Goal: Task Accomplishment & Management: Use online tool/utility

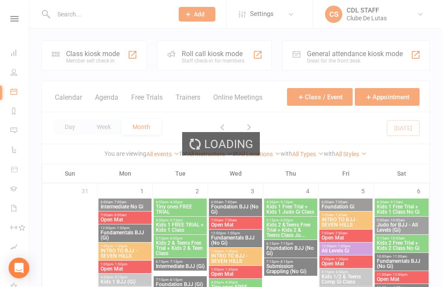
click at [128, 46] on div "Class kiosk mode Member self check-in" at bounding box center [93, 56] width 105 height 30
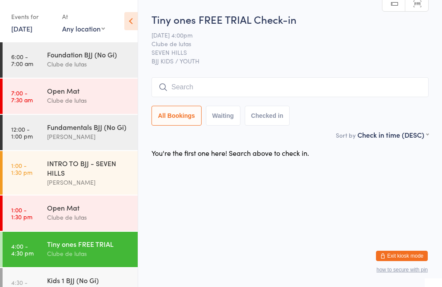
click at [376, 92] on input "search" at bounding box center [290, 87] width 277 height 20
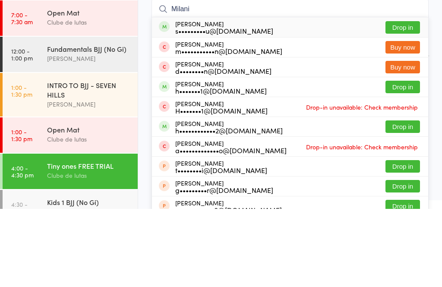
type input "Milani"
click at [398, 99] on button "Drop in" at bounding box center [403, 105] width 35 height 13
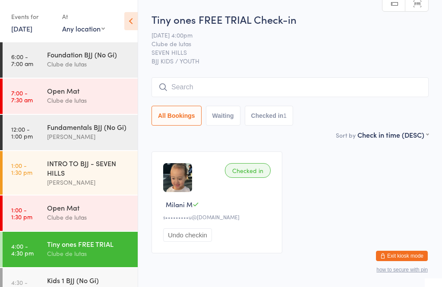
click at [246, 79] on input "search" at bounding box center [290, 87] width 277 height 20
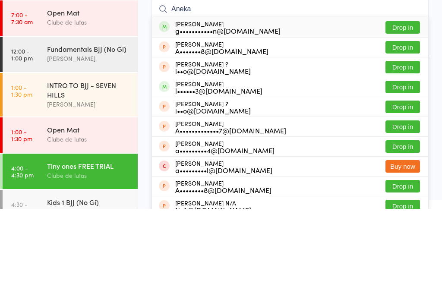
type input "Aneka"
click at [244, 98] on div "Aneka Wijesinghe g•••••••••••n@outlook.com" at bounding box center [227, 105] width 105 height 14
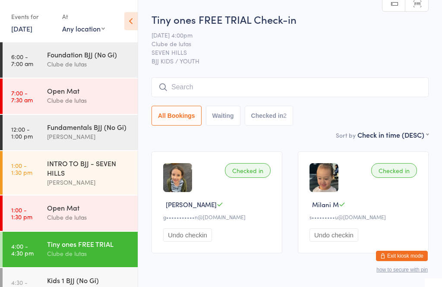
scroll to position [2, 0]
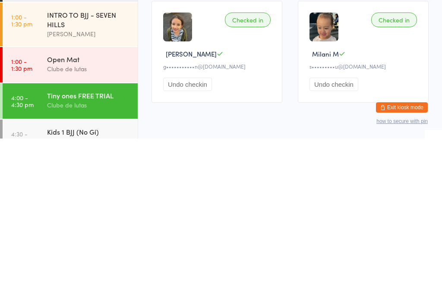
click at [310, 142] on div "Checked in Aneka W g•••••••••••n@outlook.com Undo checkin Checked in Milani M s…" at bounding box center [290, 200] width 293 height 117
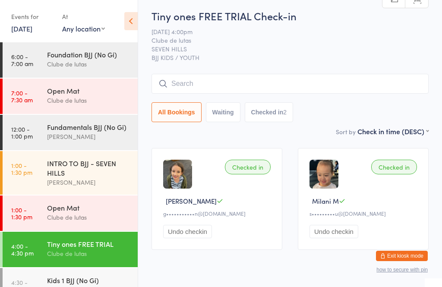
click at [368, 76] on input "search" at bounding box center [290, 84] width 277 height 20
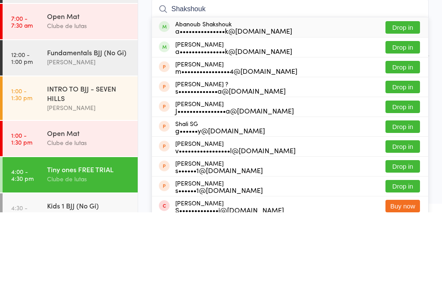
type input "Shakshouk"
click at [411, 116] on button "Drop in" at bounding box center [403, 122] width 35 height 13
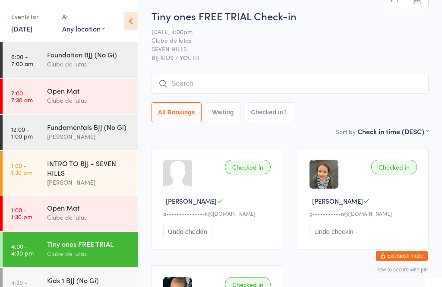
click at [241, 68] on div "Tiny ones FREE TRIAL Check-in 17 Sep 4:00pm Clube de lutas SEVEN HILLS BJJ KIDS…" at bounding box center [290, 68] width 277 height 118
click at [317, 85] on input "search" at bounding box center [290, 84] width 277 height 20
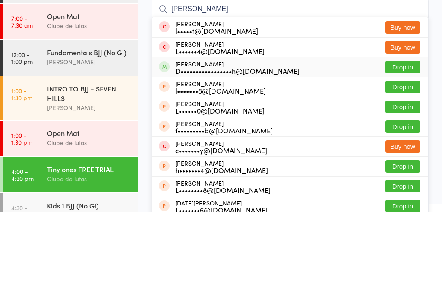
type input "Lucy ry"
click at [276, 142] on div "D•••••••••••••••••h@[DOMAIN_NAME]" at bounding box center [237, 145] width 124 height 7
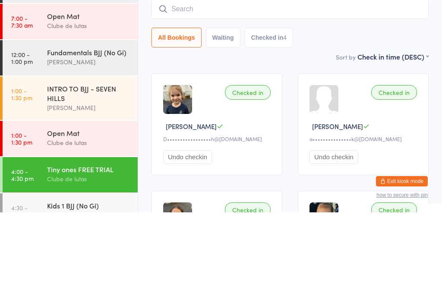
click at [272, 74] on input "search" at bounding box center [290, 84] width 277 height 20
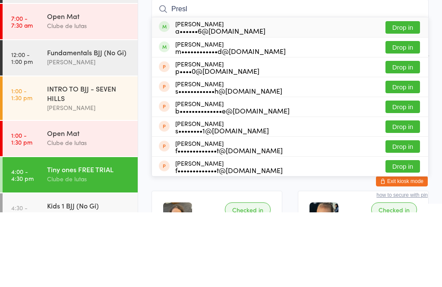
type input "Presl"
click at [413, 96] on button "Drop in" at bounding box center [403, 102] width 35 height 13
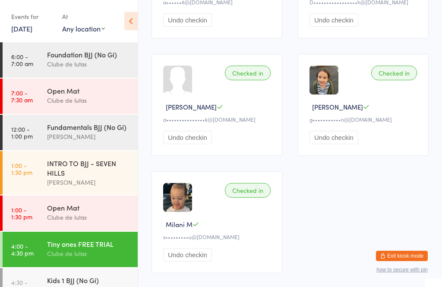
scroll to position [243, 0]
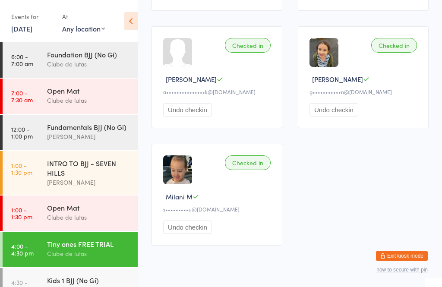
click at [398, 261] on button "Exit kiosk mode" at bounding box center [402, 256] width 52 height 10
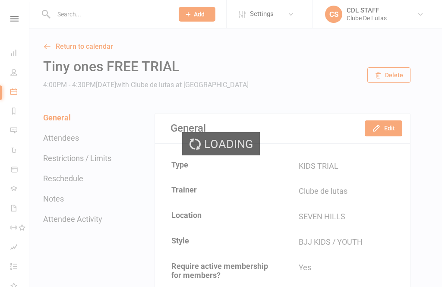
click at [120, 11] on input "text" at bounding box center [109, 14] width 117 height 12
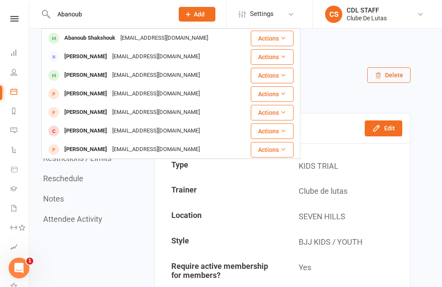
type input "Abanoub"
click at [122, 33] on div "abanoub.shakshouk@gmail.com" at bounding box center [164, 38] width 93 height 13
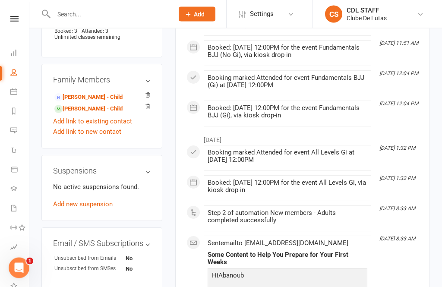
scroll to position [463, 0]
click at [97, 114] on link "Benjamin Shakshouk - Child" at bounding box center [88, 108] width 68 height 9
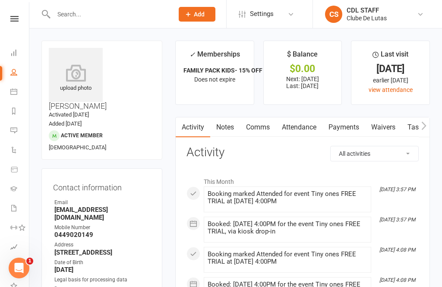
click at [84, 60] on div "upload photo" at bounding box center [76, 75] width 54 height 54
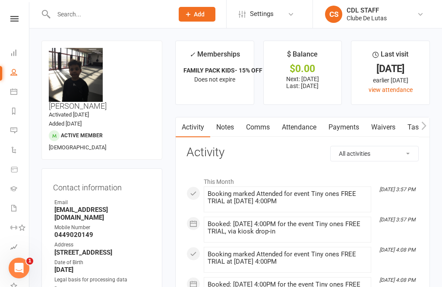
click at [65, 13] on input "text" at bounding box center [109, 14] width 117 height 12
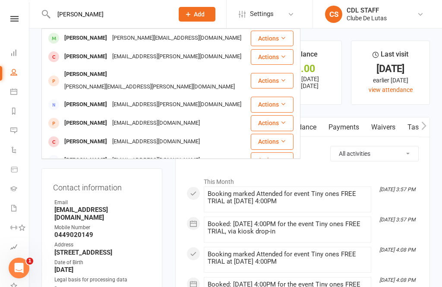
type input "[PERSON_NAME]"
click at [81, 39] on div "[PERSON_NAME]" at bounding box center [86, 38] width 48 height 13
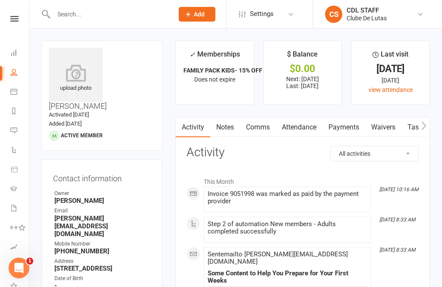
click at [300, 121] on link "Attendance" at bounding box center [299, 127] width 47 height 20
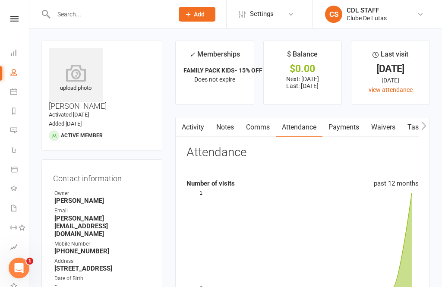
click at [3, 47] on li "Dashboard" at bounding box center [14, 53] width 29 height 19
click at [12, 50] on icon at bounding box center [13, 52] width 7 height 7
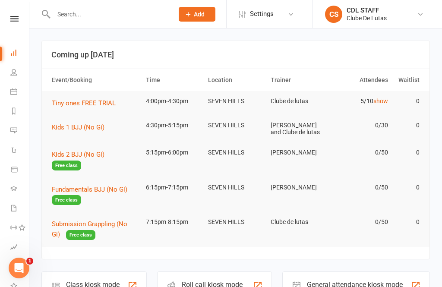
click at [11, 90] on icon at bounding box center [13, 91] width 7 height 7
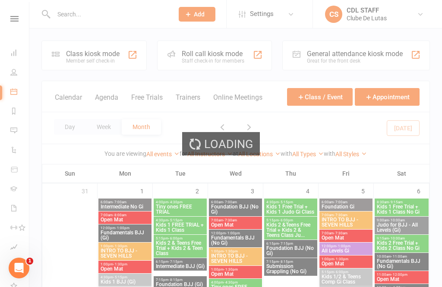
click at [135, 50] on div at bounding box center [132, 55] width 10 height 10
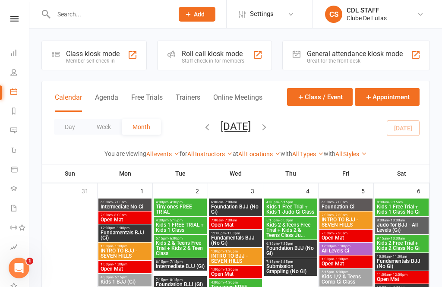
click at [135, 53] on div at bounding box center [132, 55] width 10 height 10
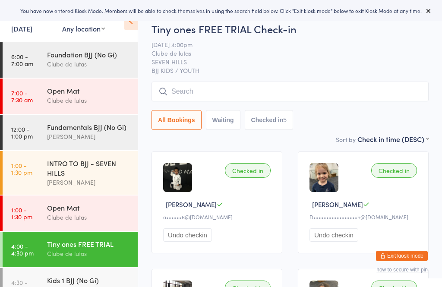
click at [208, 84] on input "search" at bounding box center [290, 92] width 277 height 20
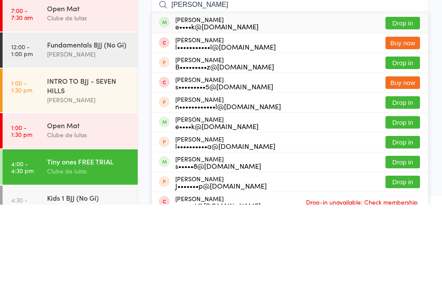
type input "[PERSON_NAME]"
click at [219, 98] on div "[PERSON_NAME] e••••k@[DOMAIN_NAME]" at bounding box center [216, 105] width 83 height 14
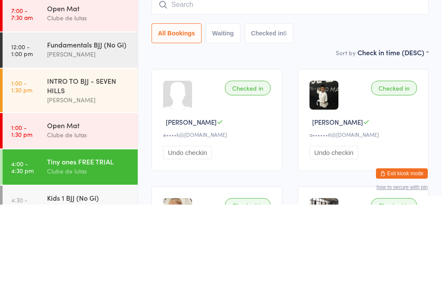
scroll to position [82, 0]
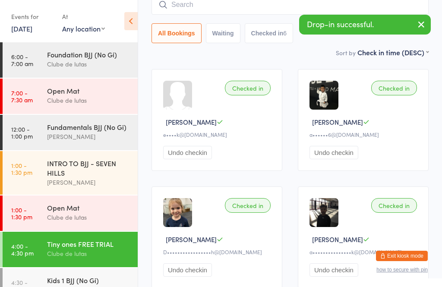
click at [250, 84] on div "Checked in" at bounding box center [248, 88] width 46 height 15
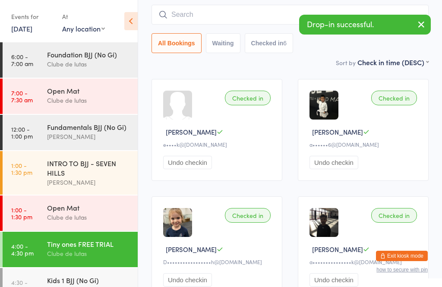
scroll to position [50, 0]
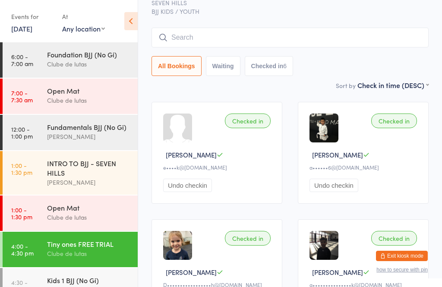
click at [237, 35] on input "search" at bounding box center [290, 38] width 277 height 20
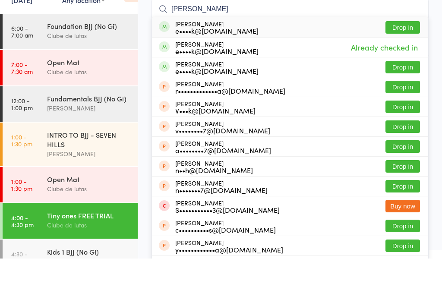
type input "[PERSON_NAME]"
click at [404, 50] on button "Drop in" at bounding box center [403, 56] width 35 height 13
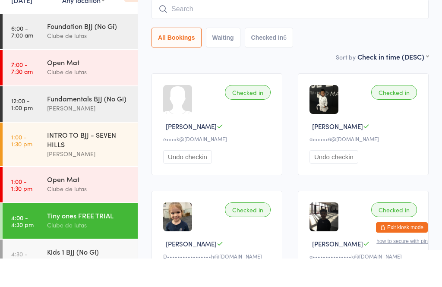
scroll to position [78, 0]
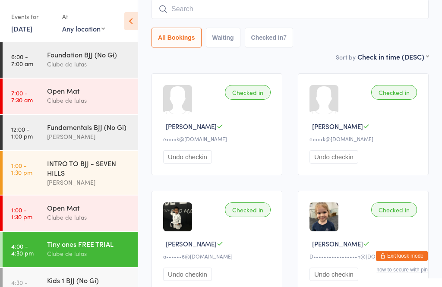
click at [360, 4] on input "search" at bounding box center [290, 9] width 277 height 20
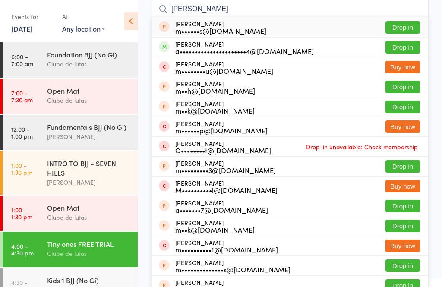
type input "[PERSON_NAME]"
click at [411, 43] on button "Drop in" at bounding box center [403, 47] width 35 height 13
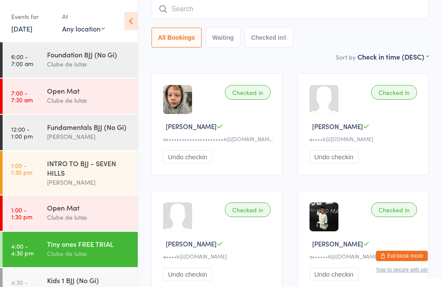
click at [383, 8] on input "search" at bounding box center [290, 9] width 277 height 20
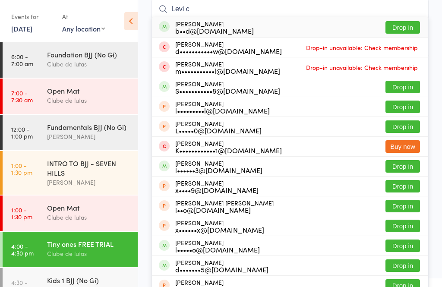
type input "Levi c"
click at [407, 26] on button "Drop in" at bounding box center [403, 27] width 35 height 13
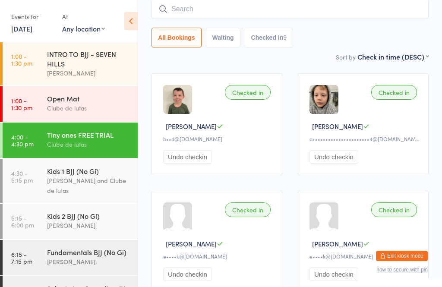
scroll to position [111, 0]
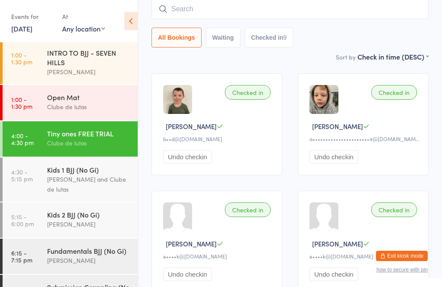
click at [101, 174] on div "Kids 1 BJJ (No Gi)" at bounding box center [88, 169] width 83 height 9
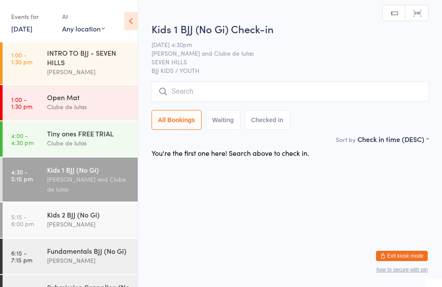
click at [239, 87] on input "search" at bounding box center [290, 92] width 277 height 20
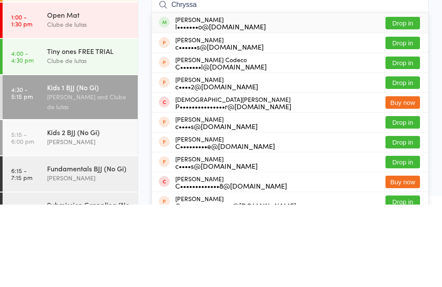
type input "Chryssa"
click at [400, 99] on button "Drop in" at bounding box center [403, 105] width 35 height 13
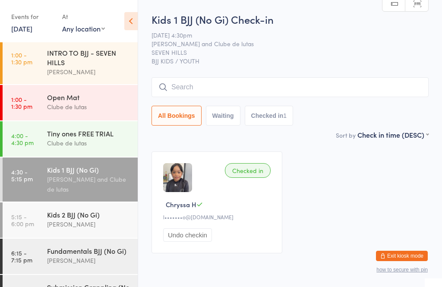
click at [94, 133] on div "Tiny ones FREE TRIAL" at bounding box center [88, 133] width 83 height 9
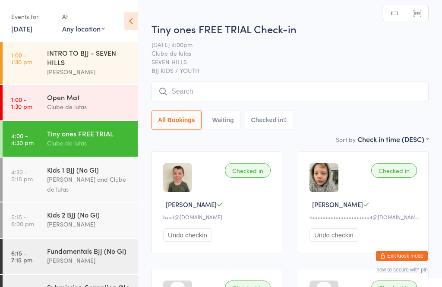
click at [96, 170] on div "Kids 1 BJJ (No Gi)" at bounding box center [88, 169] width 83 height 9
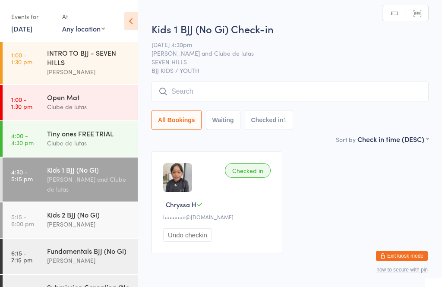
click at [246, 77] on div "Kids 1 BJJ (No Gi) Check-in [DATE] 4:30pm [PERSON_NAME] and Clube de lutas SEVE…" at bounding box center [290, 78] width 277 height 113
click at [268, 90] on input "search" at bounding box center [290, 92] width 277 height 20
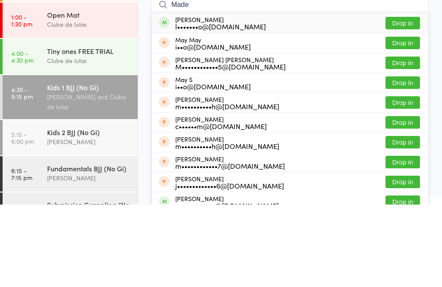
type input "Made"
click at [397, 99] on button "Drop in" at bounding box center [403, 105] width 35 height 13
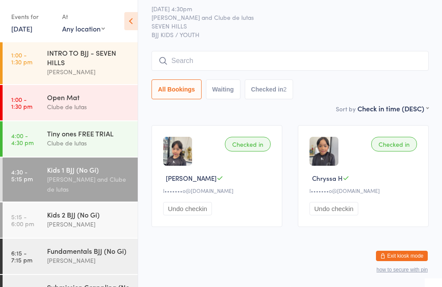
click at [210, 51] on input "search" at bounding box center [290, 61] width 277 height 20
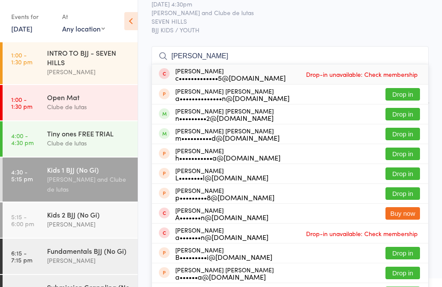
scroll to position [110, 0]
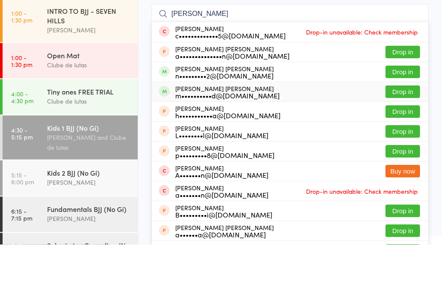
type input "[PERSON_NAME]"
click at [218, 135] on div "m••••••••••d@[DOMAIN_NAME]" at bounding box center [227, 138] width 104 height 7
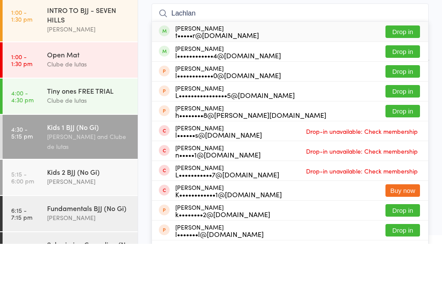
type input "Lachlan"
click at [408, 69] on button "Drop in" at bounding box center [403, 75] width 35 height 13
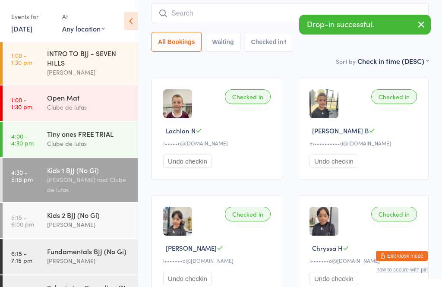
click at [250, 9] on input "search" at bounding box center [290, 13] width 277 height 20
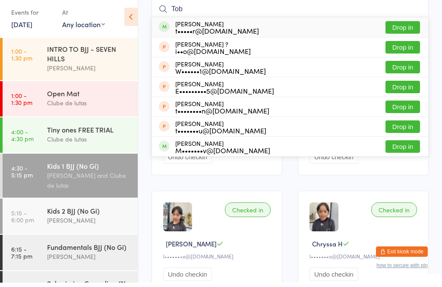
type input "Tob"
click at [413, 26] on button "Drop in" at bounding box center [403, 31] width 35 height 13
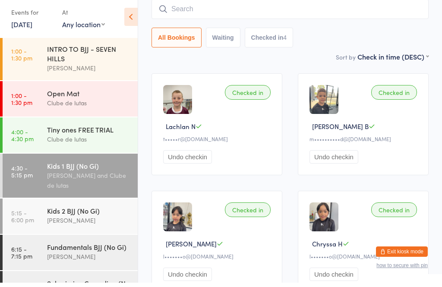
scroll to position [78, 0]
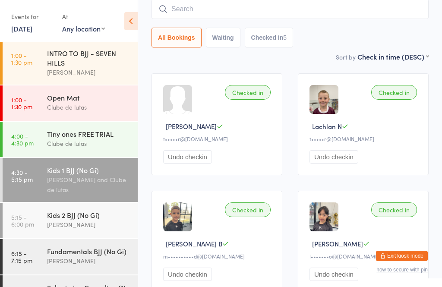
click at [323, 1] on input "search" at bounding box center [290, 9] width 277 height 20
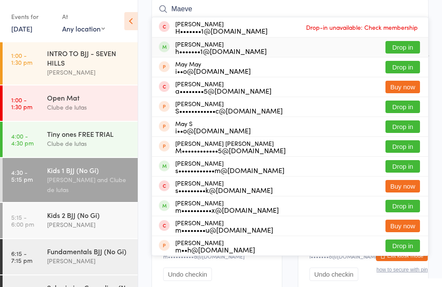
type input "Maeve"
click at [410, 38] on li "[PERSON_NAME] h•••••••1@[DOMAIN_NAME] Drop in" at bounding box center [290, 47] width 276 height 20
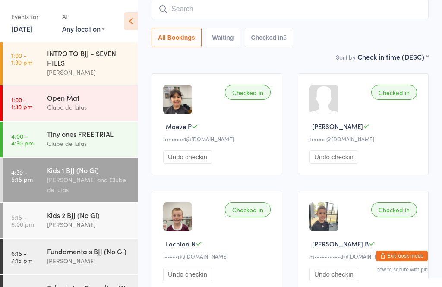
click at [178, 14] on input "search" at bounding box center [290, 9] width 277 height 20
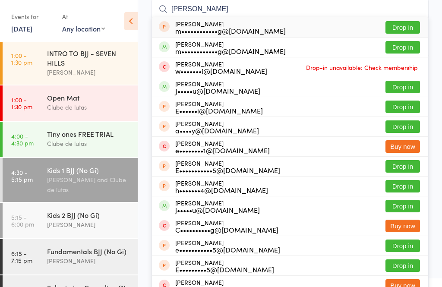
type input "[PERSON_NAME]"
click at [406, 26] on button "Drop in" at bounding box center [403, 27] width 35 height 13
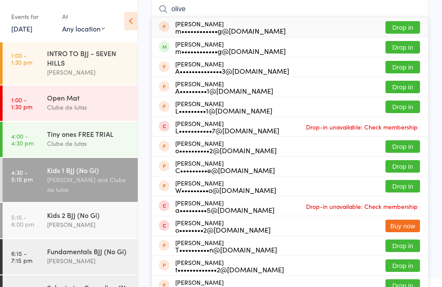
type input "olive"
click at [407, 22] on button "Drop in" at bounding box center [403, 27] width 35 height 13
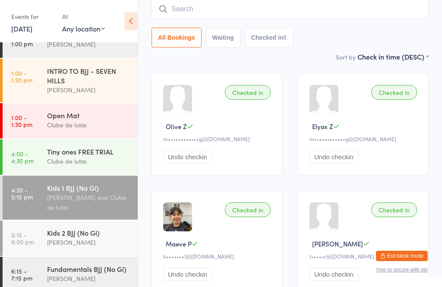
scroll to position [93, 0]
click at [95, 197] on div "[PERSON_NAME] and Clube de lutas" at bounding box center [88, 202] width 83 height 20
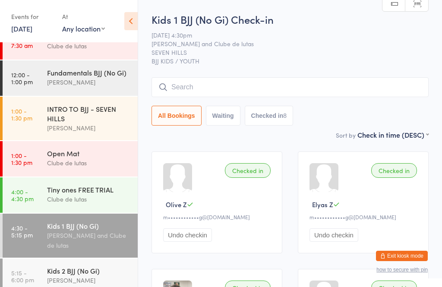
scroll to position [57, 0]
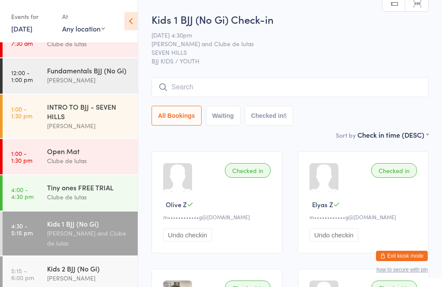
click at [204, 82] on input "search" at bounding box center [290, 87] width 277 height 20
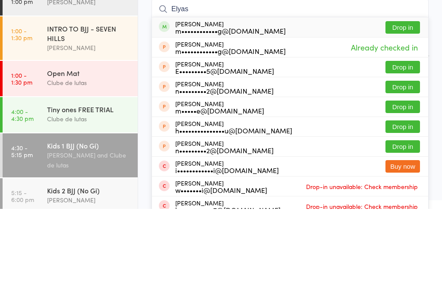
type input "Elyas"
click at [411, 99] on button "Drop in" at bounding box center [403, 105] width 35 height 13
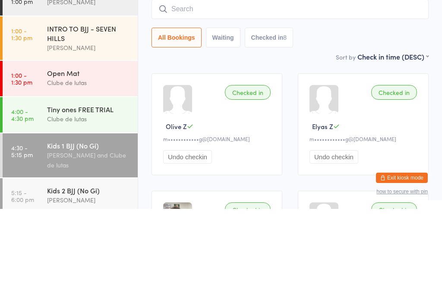
scroll to position [78, 0]
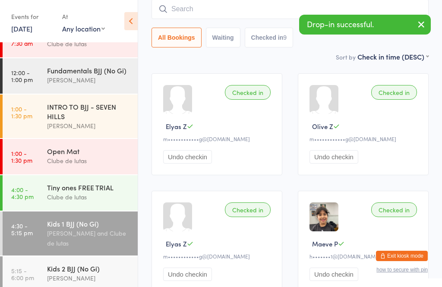
click at [236, 9] on input "search" at bounding box center [290, 9] width 277 height 20
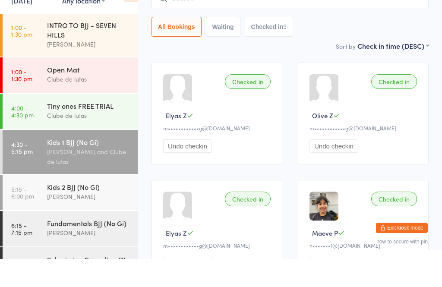
scroll to position [58, 0]
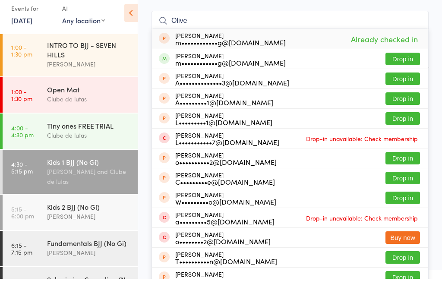
click at [318, 9] on div "Kids 1 BJJ (No Gi) Check-in [DATE] 4:30pm [PERSON_NAME] and Clube de lutas SEVE…" at bounding box center [290, 13] width 277 height 118
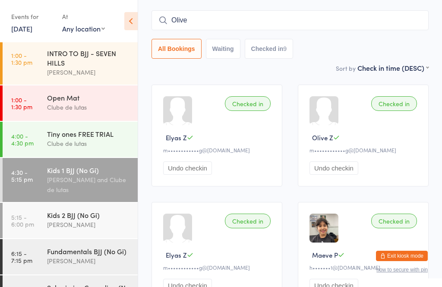
click at [291, 15] on input "Olive" at bounding box center [290, 20] width 277 height 20
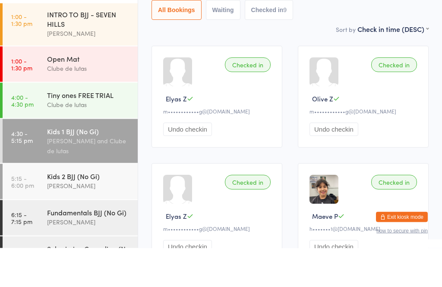
click at [323, 39] on div "All Bookings Waiting Checked in 9" at bounding box center [290, 49] width 277 height 20
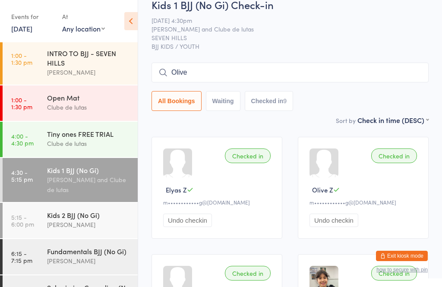
scroll to position [0, 0]
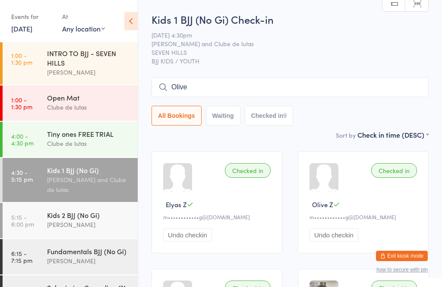
click at [250, 73] on div "Kids 1 BJJ (No Gi) Check-in [DATE] 4:30pm [PERSON_NAME] and Clube de lutas SEVE…" at bounding box center [290, 71] width 277 height 118
click at [258, 84] on input "Olive" at bounding box center [290, 87] width 277 height 20
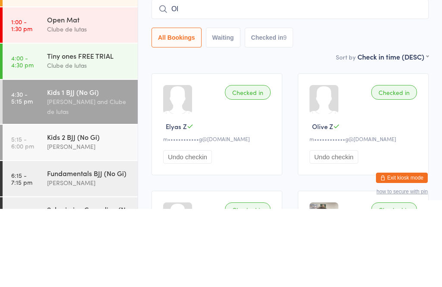
type input "O"
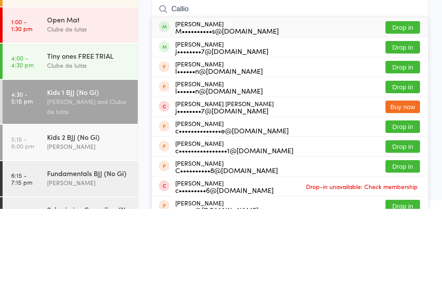
type input "Callio"
click at [398, 99] on button "Drop in" at bounding box center [403, 105] width 35 height 13
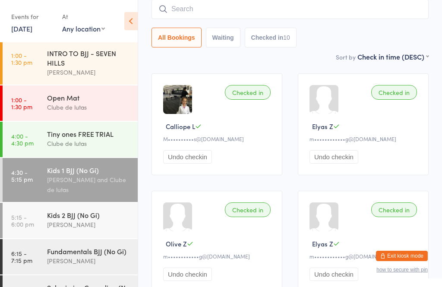
click at [269, 16] on input "search" at bounding box center [290, 9] width 277 height 20
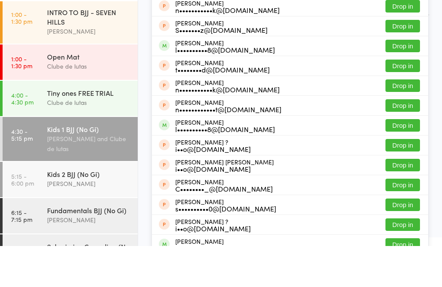
type input "Saad"
click at [388, 160] on button "Drop in" at bounding box center [403, 166] width 35 height 13
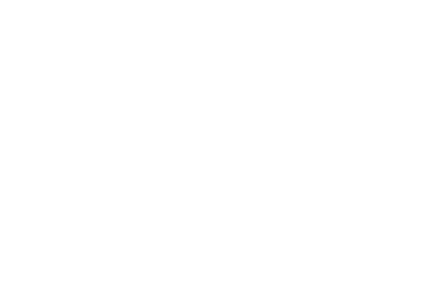
scroll to position [0, 0]
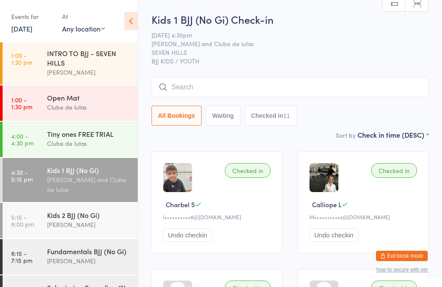
click at [76, 220] on div "[PERSON_NAME]" at bounding box center [88, 225] width 83 height 10
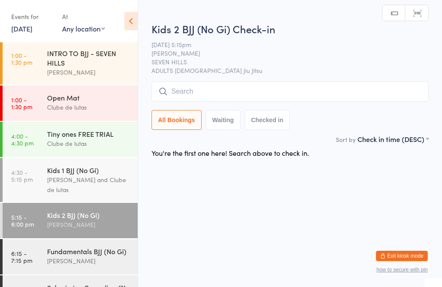
click at [253, 88] on input "search" at bounding box center [290, 92] width 277 height 20
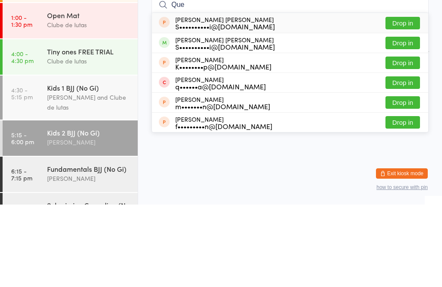
type input "Que"
click at [407, 99] on button "Drop in" at bounding box center [403, 105] width 35 height 13
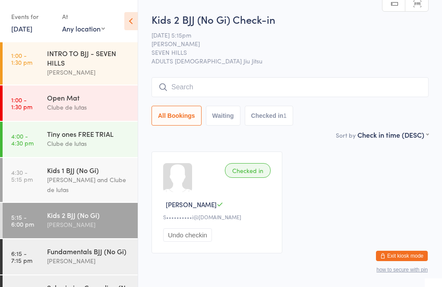
click at [194, 238] on button "Undo checkin" at bounding box center [187, 234] width 49 height 13
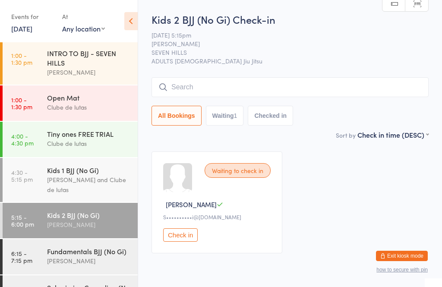
click at [230, 81] on input "search" at bounding box center [290, 87] width 277 height 20
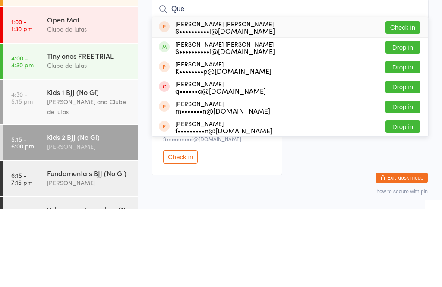
type input "Que"
click at [408, 119] on button "Drop in" at bounding box center [403, 125] width 35 height 13
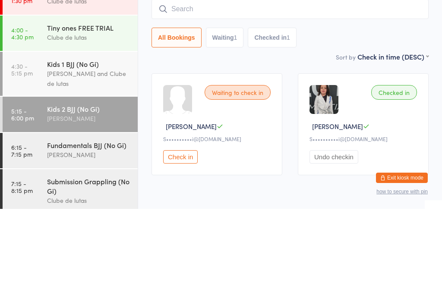
scroll to position [138, 0]
click at [102, 130] on div "Kids 1 BJJ (No Gi) [PERSON_NAME] and Clube de lutas" at bounding box center [92, 152] width 91 height 44
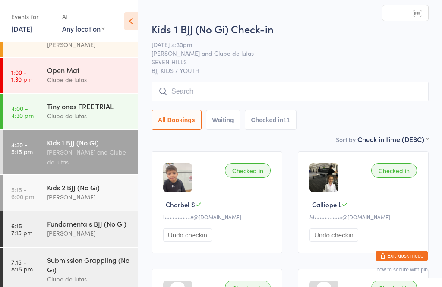
click at [104, 193] on div "[PERSON_NAME]" at bounding box center [88, 197] width 83 height 10
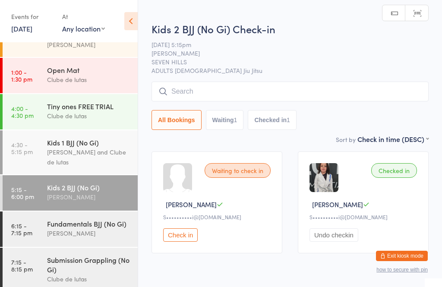
click at [284, 101] on input "search" at bounding box center [290, 92] width 277 height 20
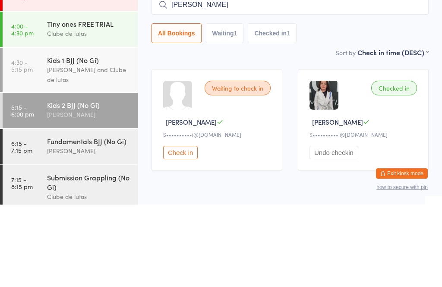
type input "[PERSON_NAME]"
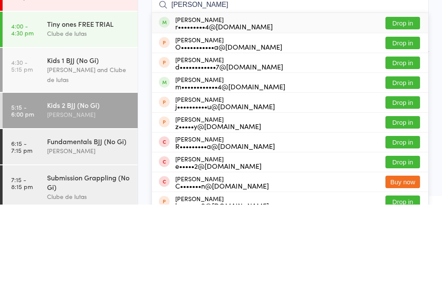
click at [404, 99] on button "Drop in" at bounding box center [403, 105] width 35 height 13
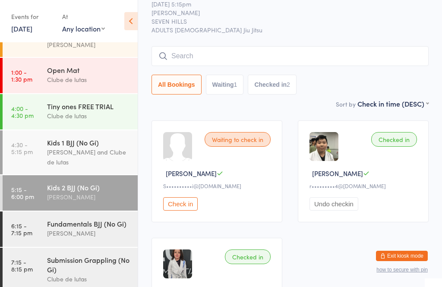
click at [332, 51] on input "search" at bounding box center [290, 56] width 277 height 20
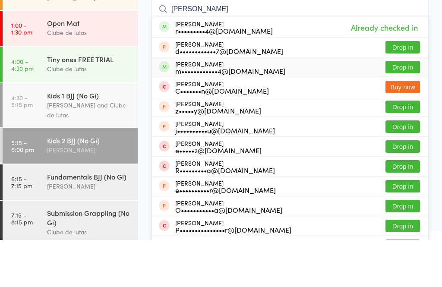
type input "[PERSON_NAME]"
click at [403, 108] on button "Drop in" at bounding box center [403, 114] width 35 height 13
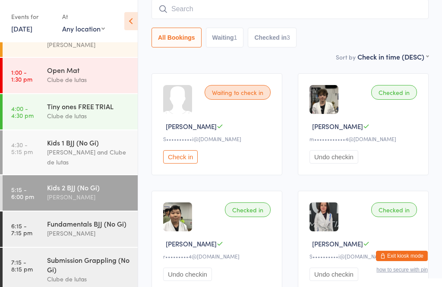
click at [357, 19] on input "search" at bounding box center [290, 9] width 277 height 20
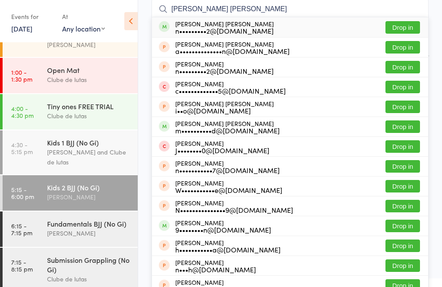
type input "[PERSON_NAME] [PERSON_NAME]"
click at [409, 25] on button "Drop in" at bounding box center [403, 27] width 35 height 13
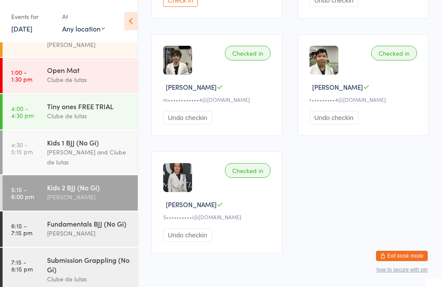
scroll to position [110, 0]
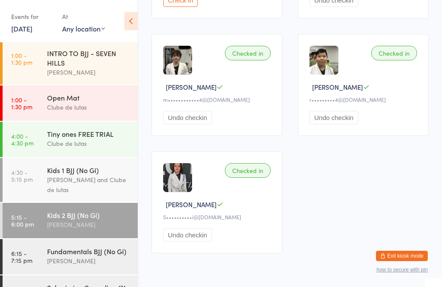
click at [239, 187] on div "Checked in [PERSON_NAME] T S••••••••••i@[DOMAIN_NAME] Undo checkin" at bounding box center [217, 203] width 131 height 102
click at [256, 185] on div "Checked in [PERSON_NAME] T S••••••••••i@[DOMAIN_NAME] Undo checkin" at bounding box center [217, 203] width 131 height 102
click at [401, 261] on button "Exit kiosk mode" at bounding box center [402, 256] width 52 height 10
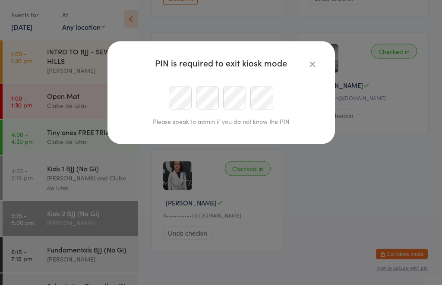
click at [330, 69] on div "PIN is required to exit kiosk mode Please speak to admin if you do not know the…" at bounding box center [222, 94] width 228 height 103
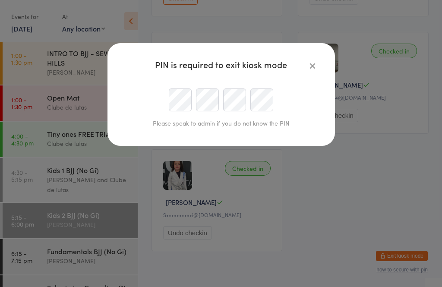
click at [307, 68] on button "button" at bounding box center [312, 65] width 10 height 10
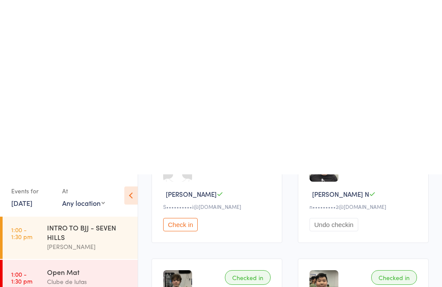
scroll to position [0, 0]
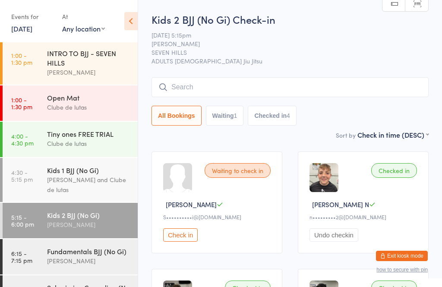
click at [170, 80] on input "search" at bounding box center [290, 87] width 277 height 20
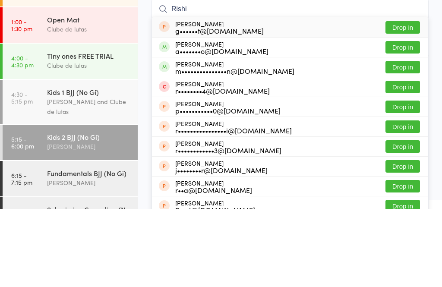
type input "Rishi"
click at [413, 119] on button "Drop in" at bounding box center [403, 125] width 35 height 13
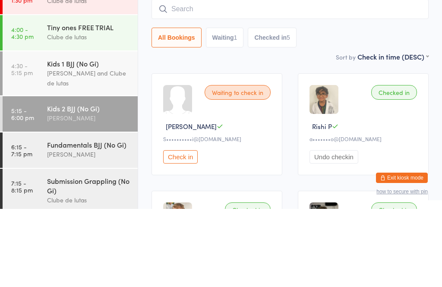
scroll to position [138, 0]
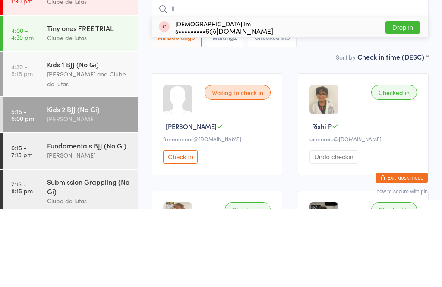
type input "i"
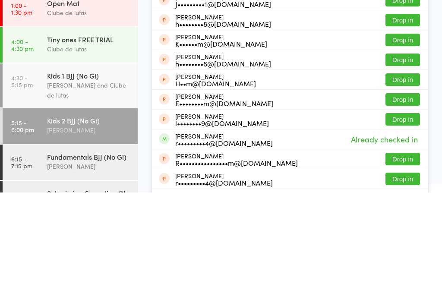
scroll to position [77, 0]
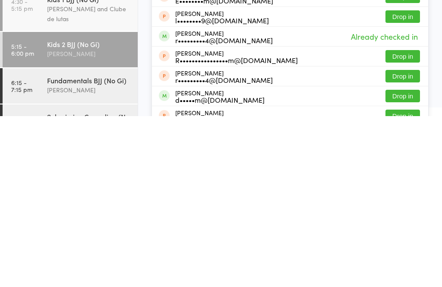
type input "[PERSON_NAME]"
click at [412, 261] on button "Drop in" at bounding box center [403, 267] width 35 height 13
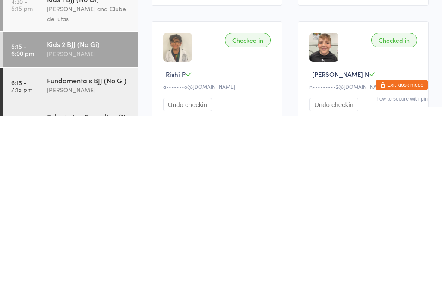
scroll to position [0, 0]
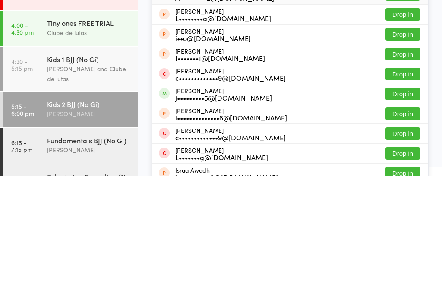
type input "[DEMOGRAPHIC_DATA]"
click at [400, 199] on button "Drop in" at bounding box center [403, 205] width 35 height 13
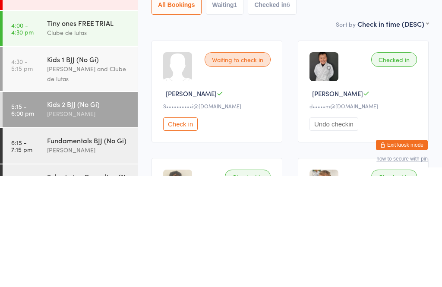
scroll to position [111, 0]
